Goal: Transaction & Acquisition: Purchase product/service

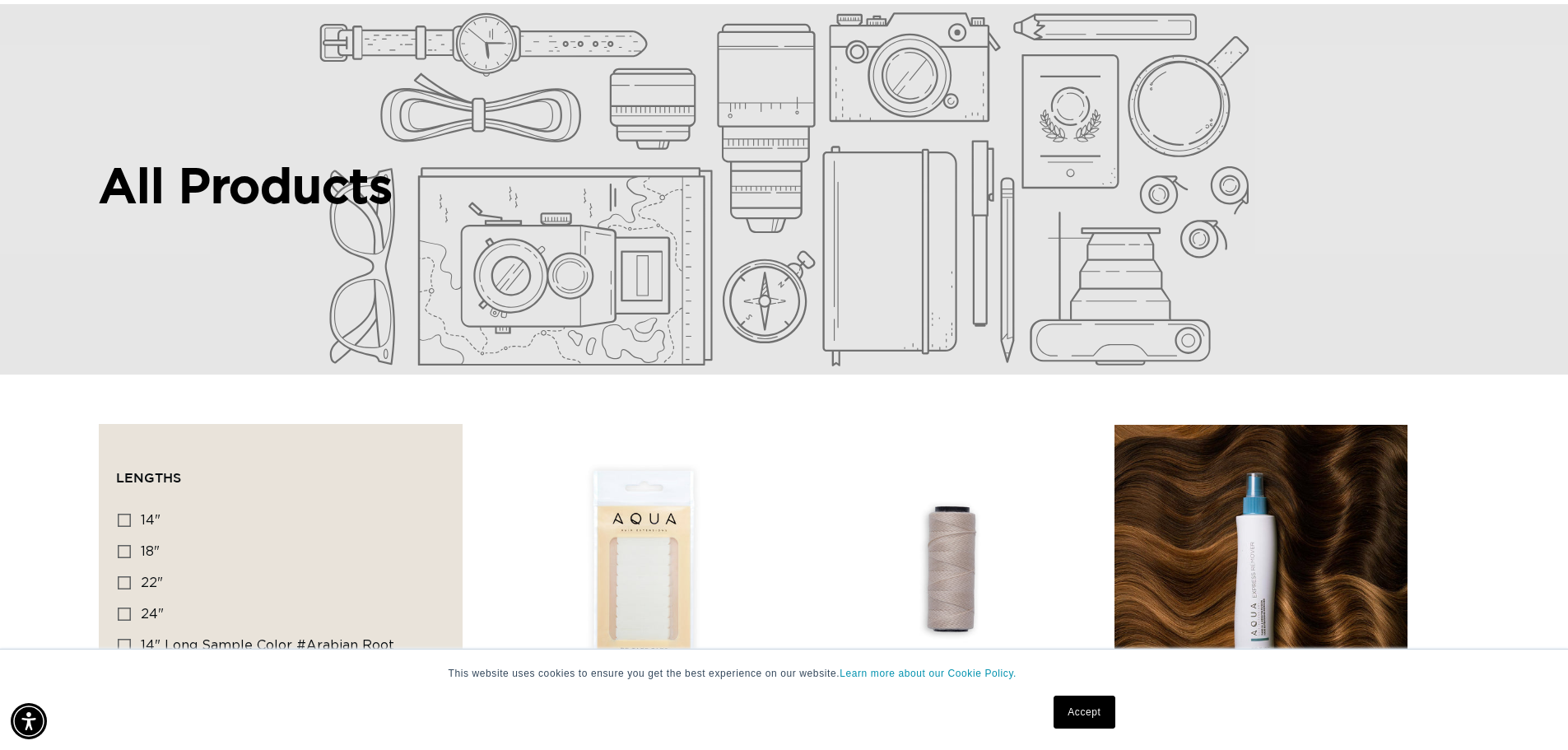
scroll to position [247, 0]
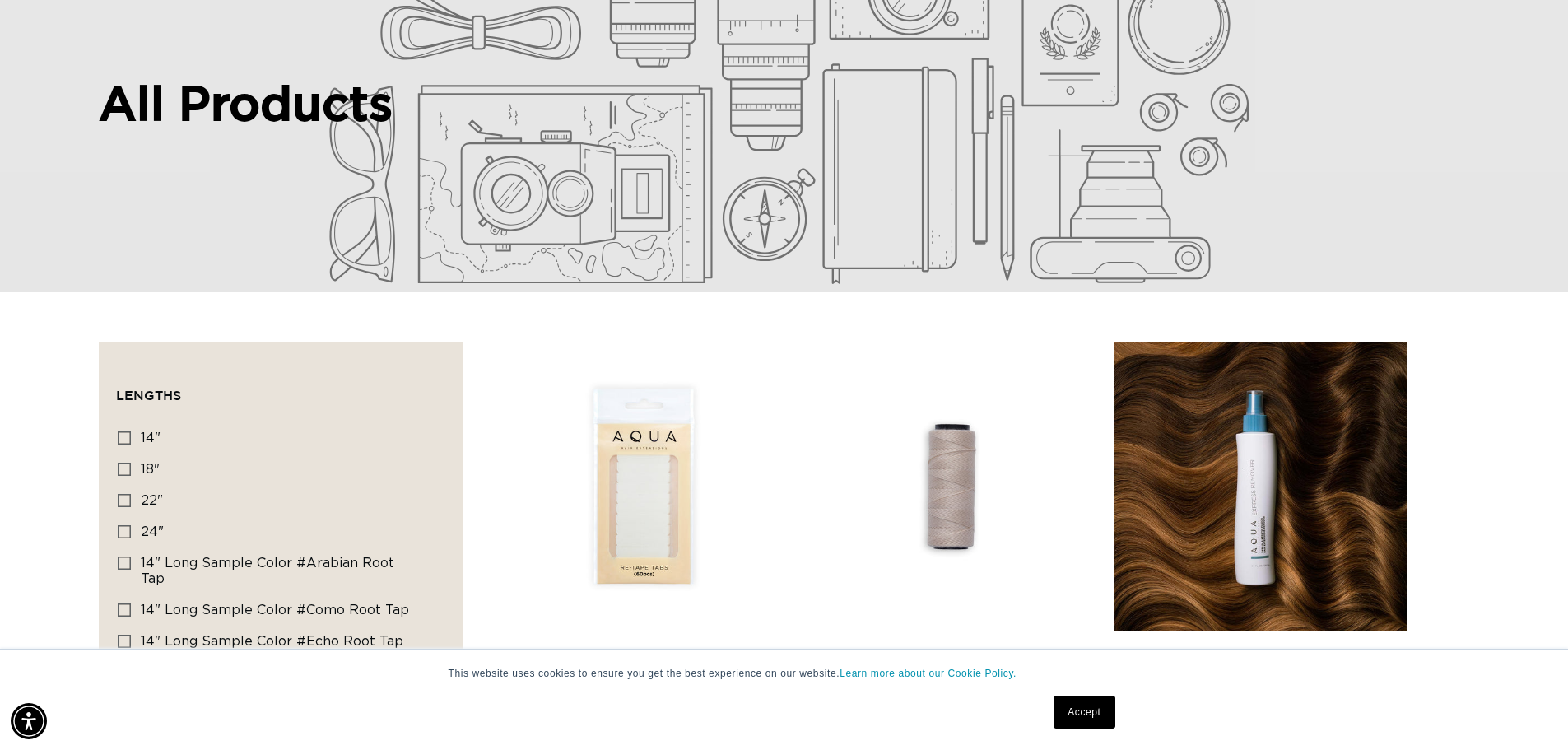
click at [126, 498] on icon at bounding box center [124, 500] width 13 height 13
click at [126, 498] on input "22" 22" (156 products)" at bounding box center [124, 500] width 13 height 13
checkbox input "true"
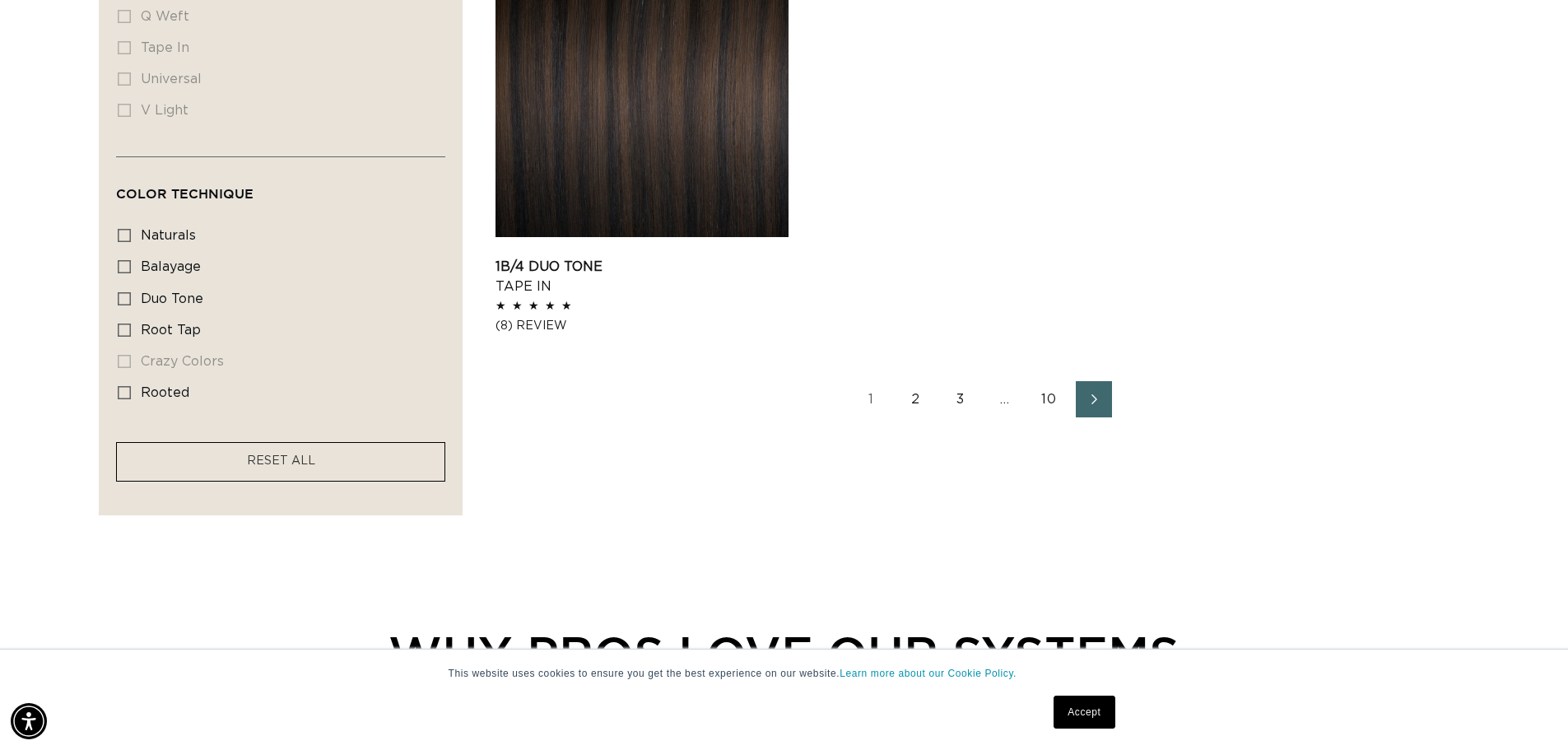
scroll to position [2718, 0]
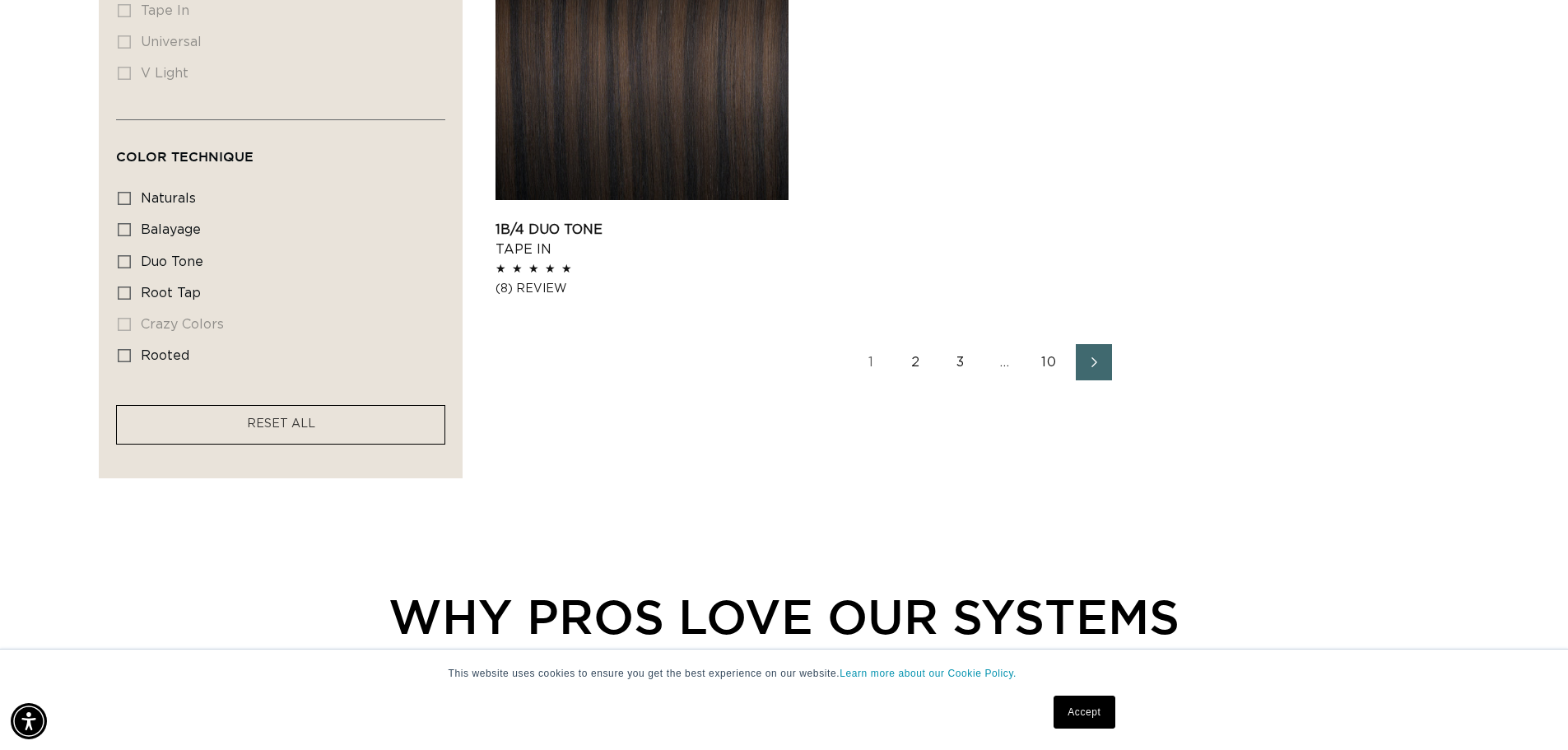
click at [914, 374] on link "2" at bounding box center [916, 362] width 36 height 36
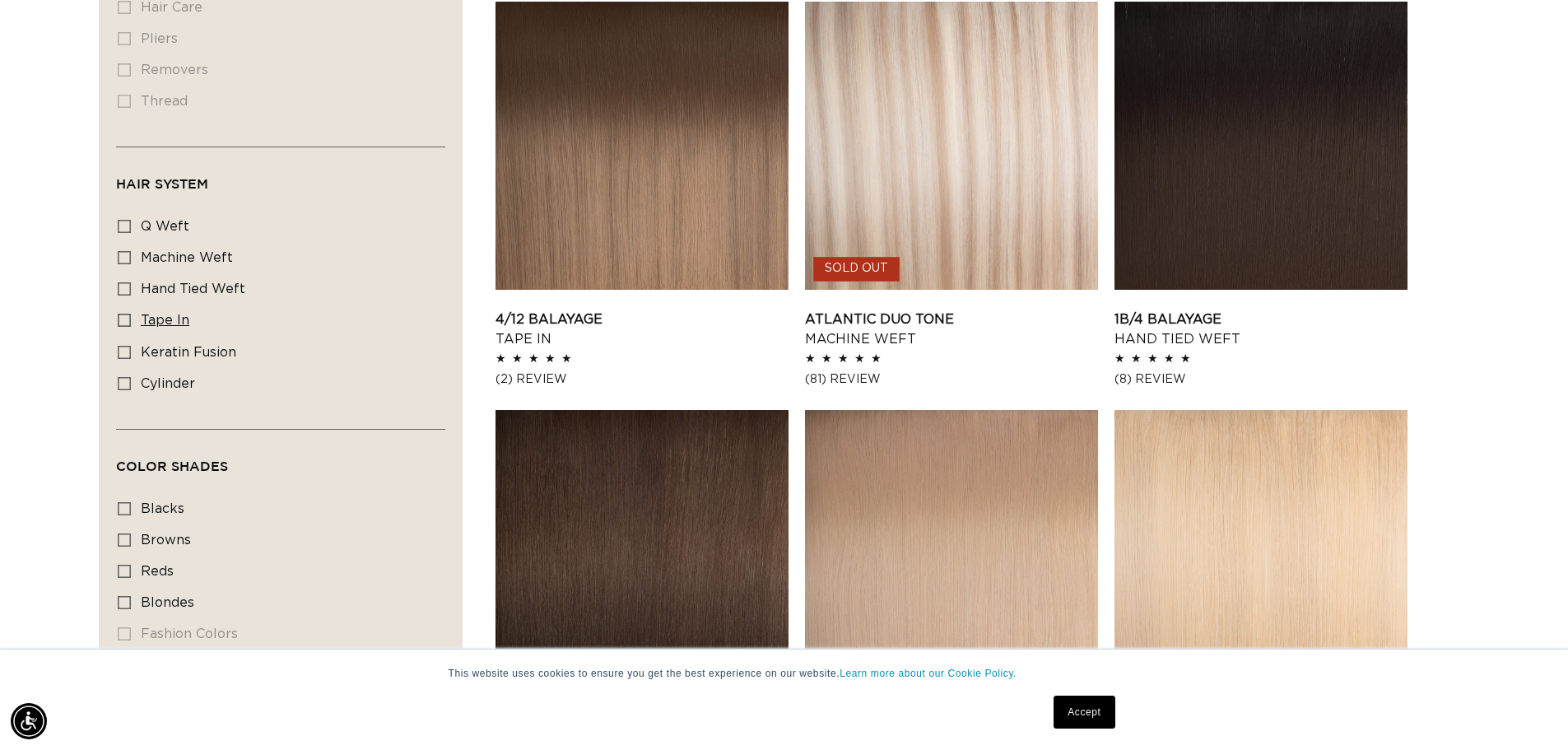
scroll to position [0, 1451]
click at [131, 305] on label "tape in tape in (37 products)" at bounding box center [276, 321] width 317 height 32
click at [131, 314] on input "tape in tape in (37 products)" at bounding box center [124, 320] width 13 height 13
checkbox input "true"
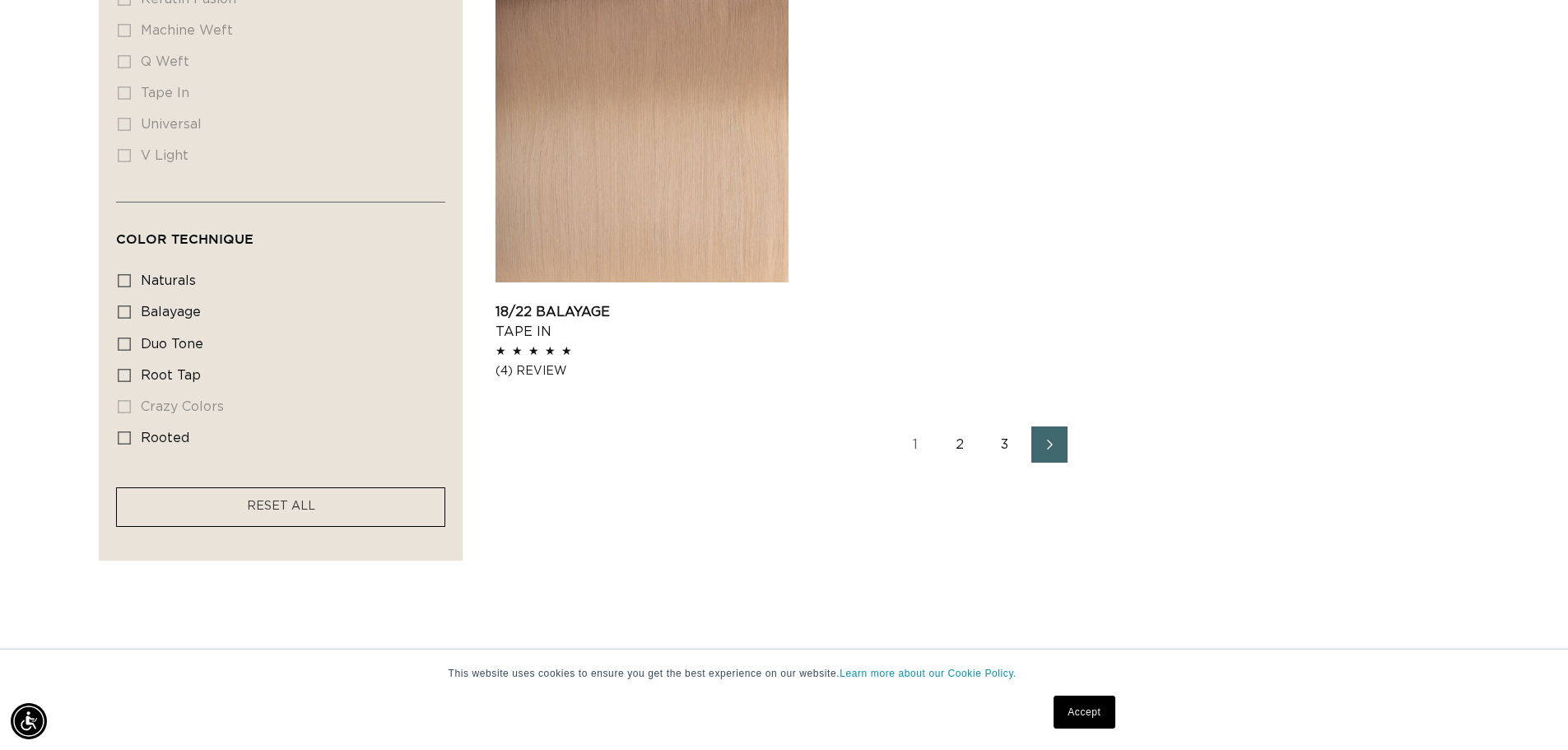
scroll to position [0, 2903]
click at [1060, 451] on link "Next page" at bounding box center [1049, 445] width 36 height 36
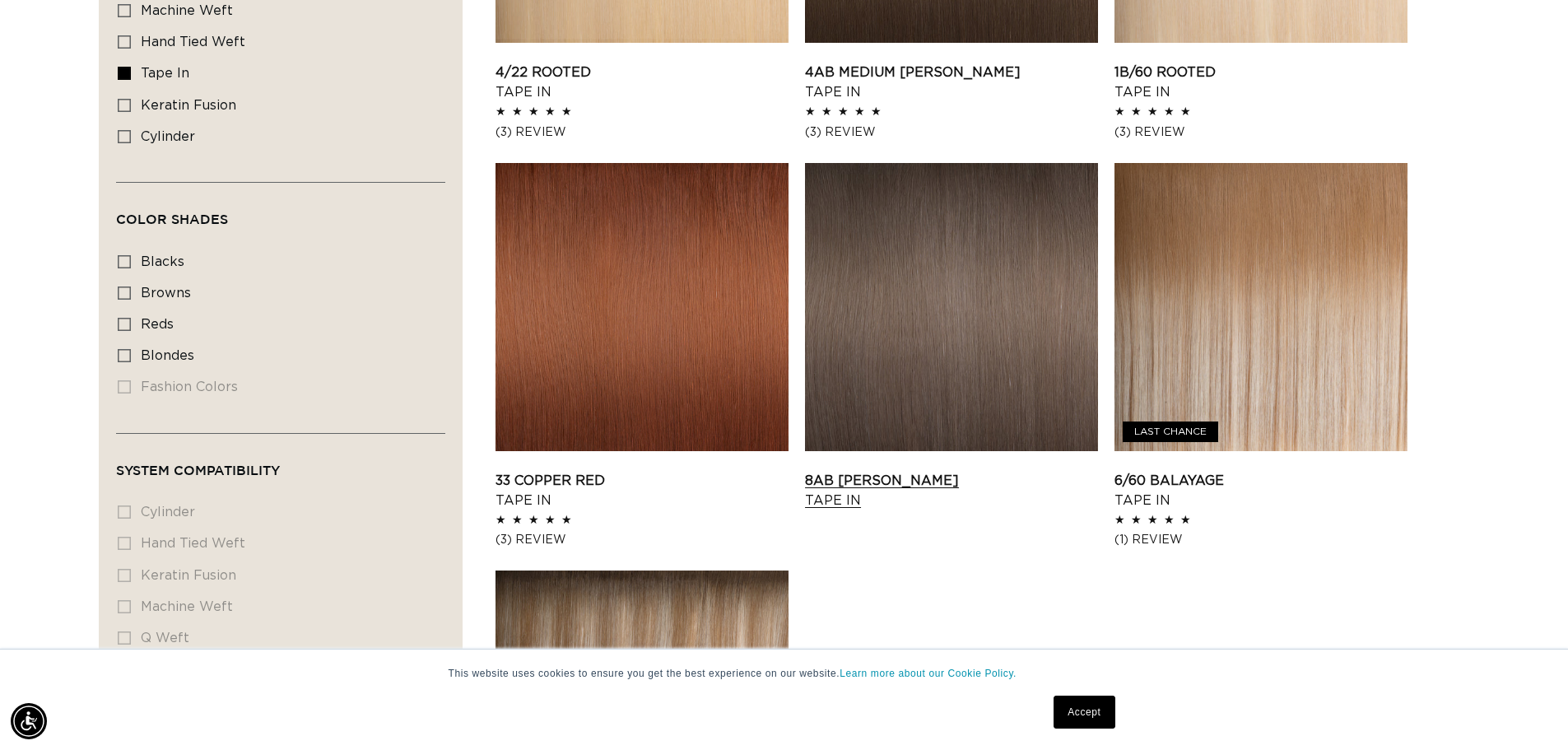
click at [1031, 471] on link "8AB [PERSON_NAME] Tape In" at bounding box center [952, 491] width 293 height 39
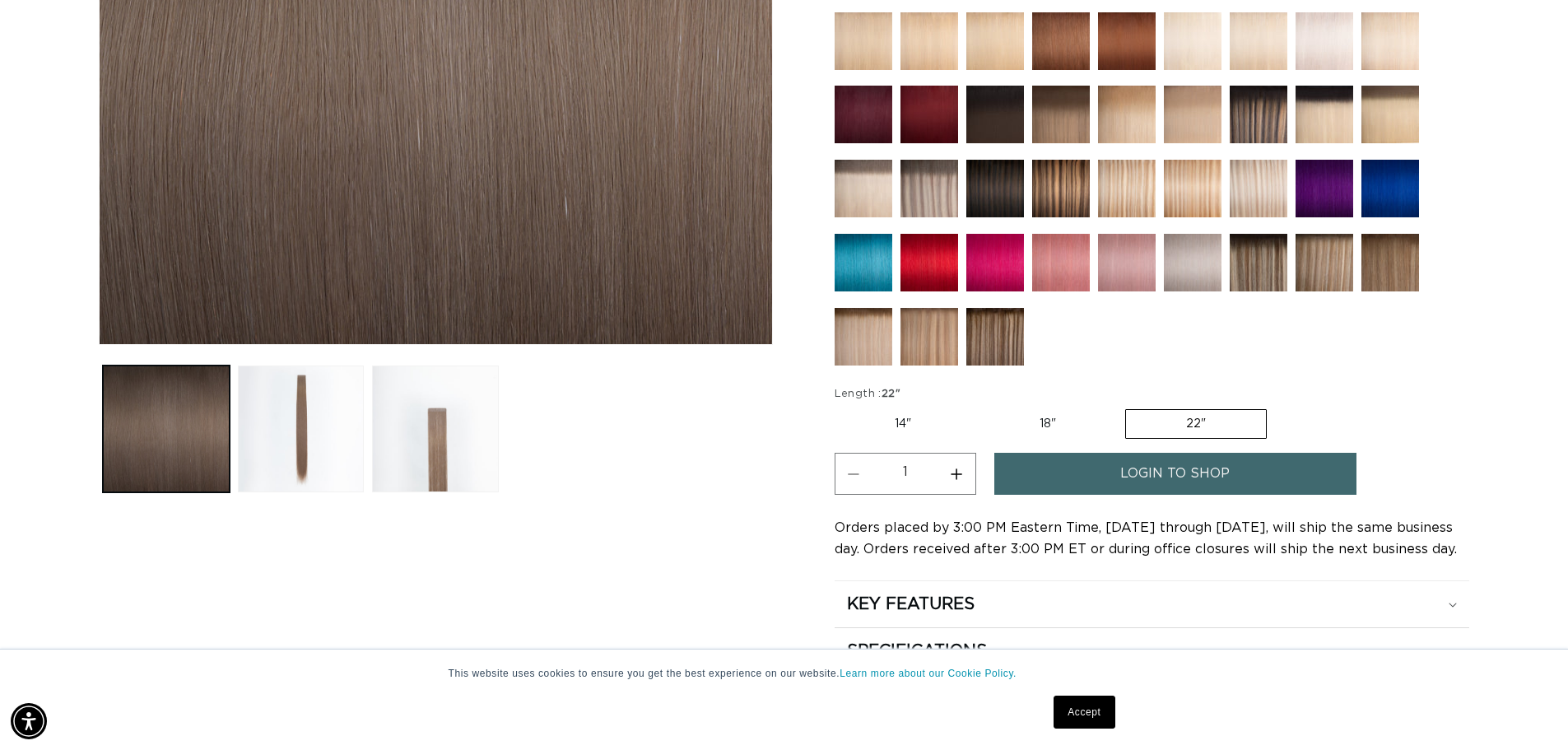
scroll to position [0, 1451]
click at [1008, 387] on fieldset "Length : 22" 14" Variant sold out or unavailable 18" Variant sold out or unavai…" at bounding box center [1053, 414] width 436 height 55
click at [1043, 410] on label "18" Variant sold out or unavailable" at bounding box center [1048, 424] width 136 height 28
click at [980, 406] on input "18" Variant sold out or unavailable" at bounding box center [979, 406] width 1 height 1
radio input "true"
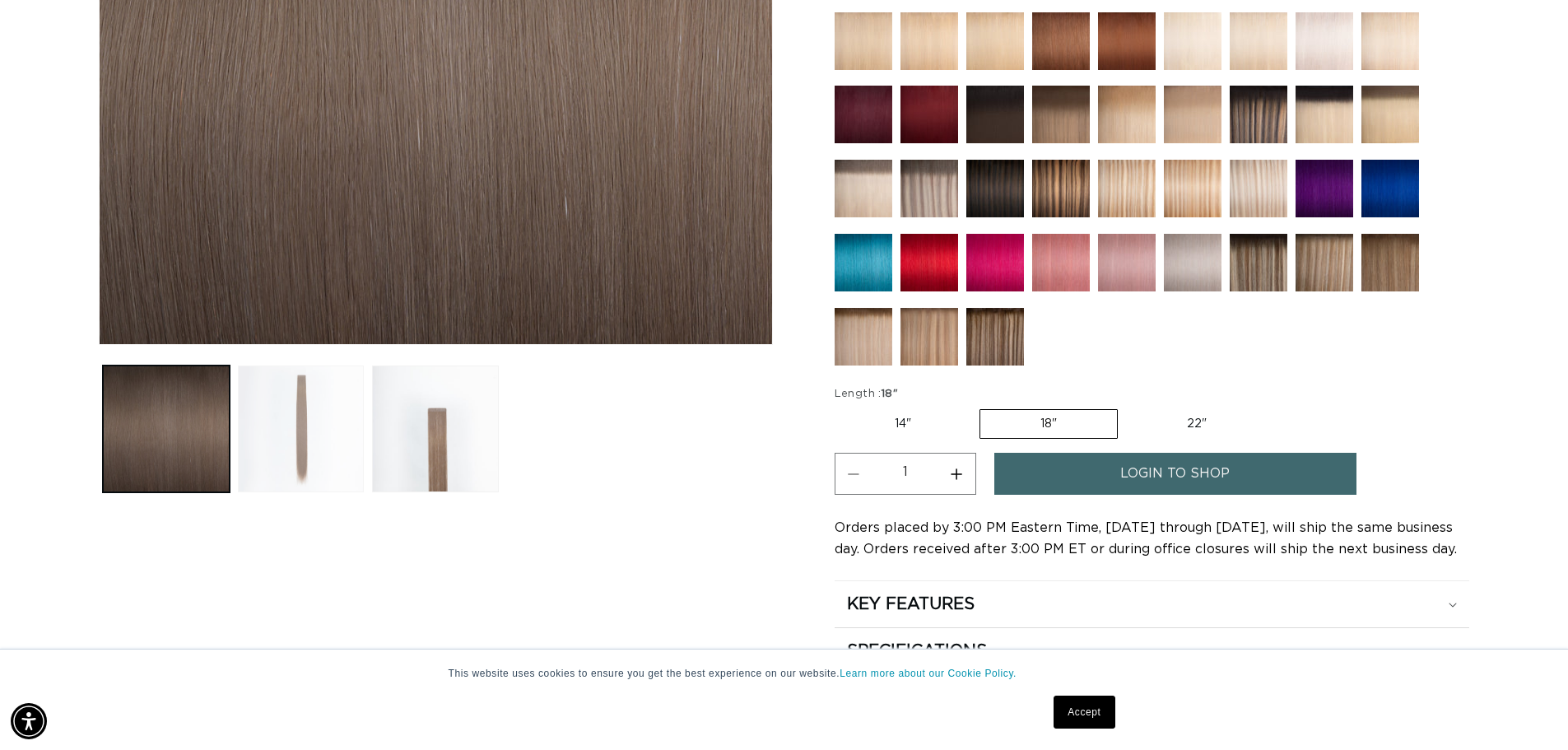
click at [264, 442] on button "Load image 2 in gallery view" at bounding box center [301, 428] width 127 height 127
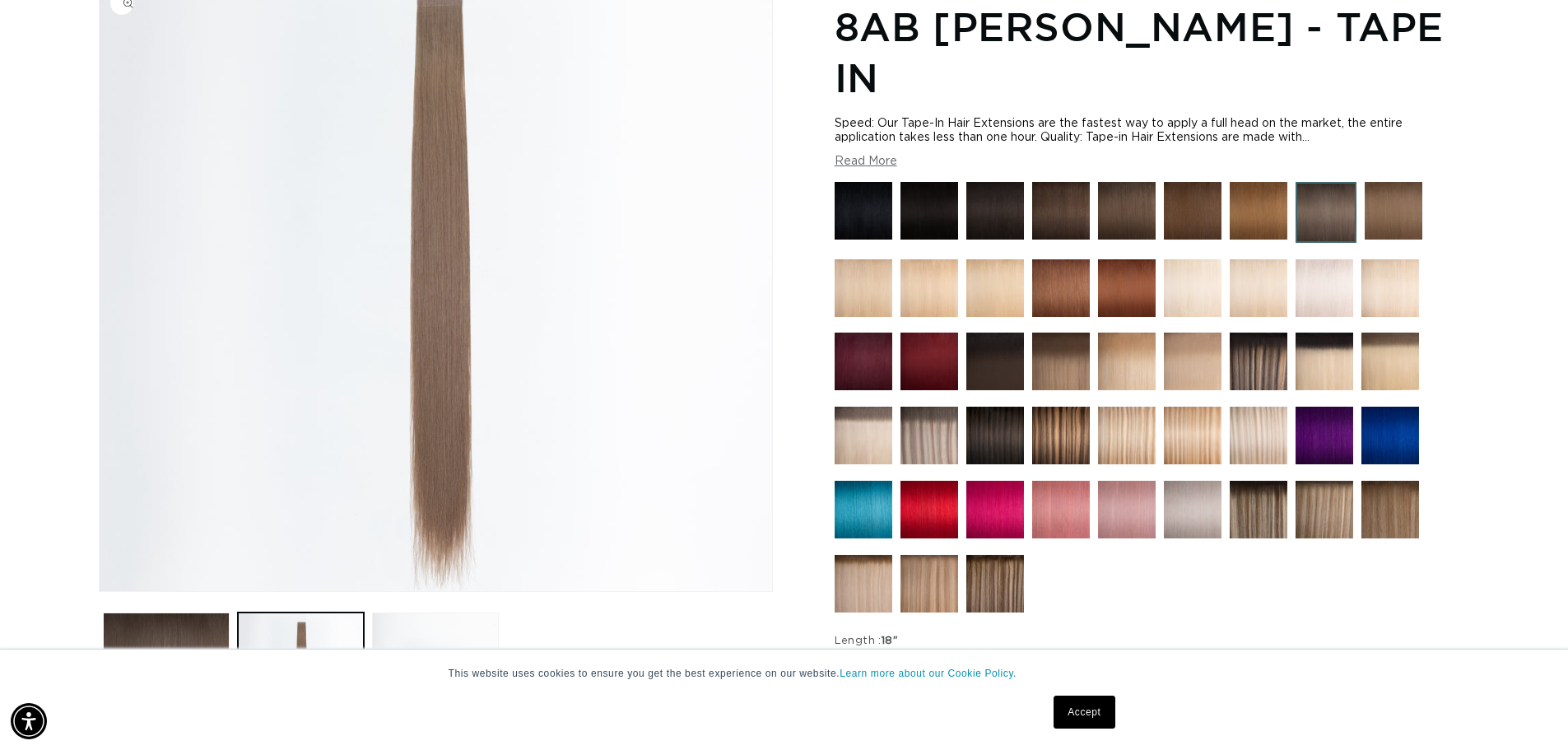
scroll to position [0, 0]
